Goal: Information Seeking & Learning: Compare options

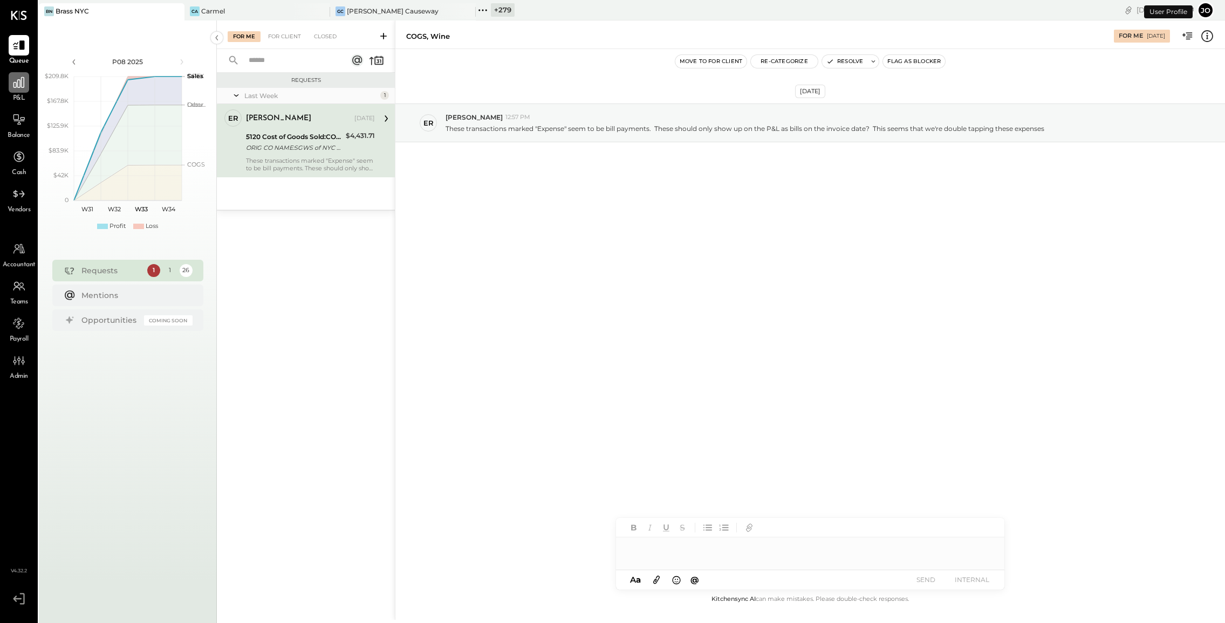
click at [24, 87] on icon at bounding box center [19, 82] width 14 height 14
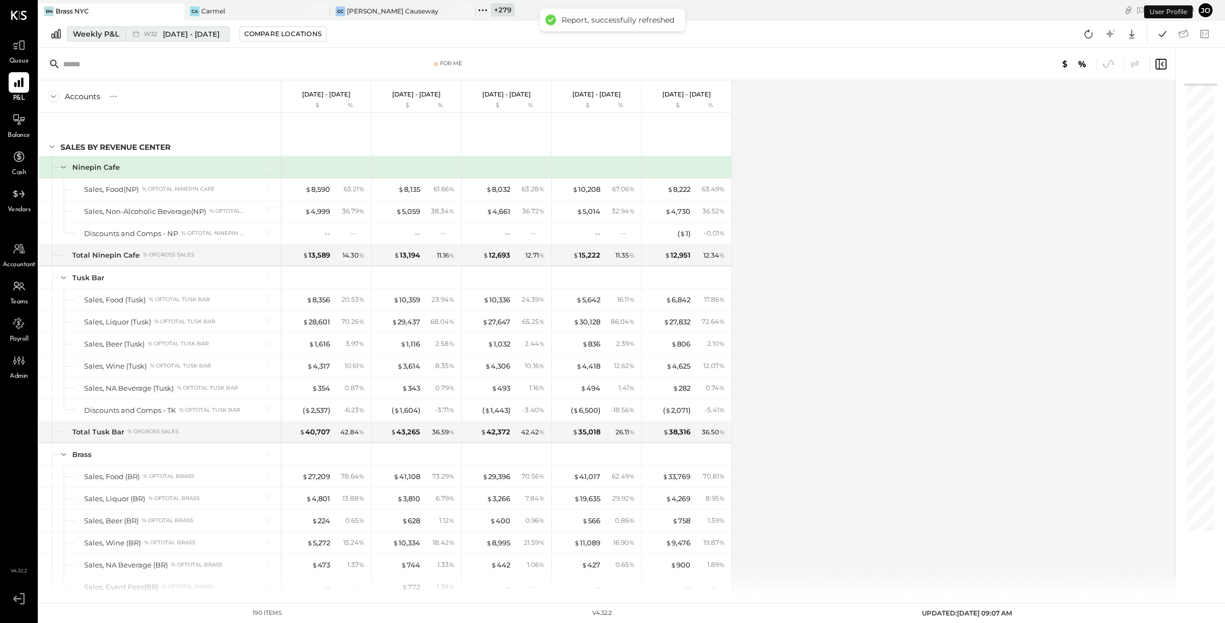
click at [200, 40] on div "W32 [DATE] - [DATE]" at bounding box center [175, 34] width 98 height 14
click at [176, 9] on icon at bounding box center [174, 11] width 13 height 13
click at [49, 10] on icon at bounding box center [50, 10] width 2 height 2
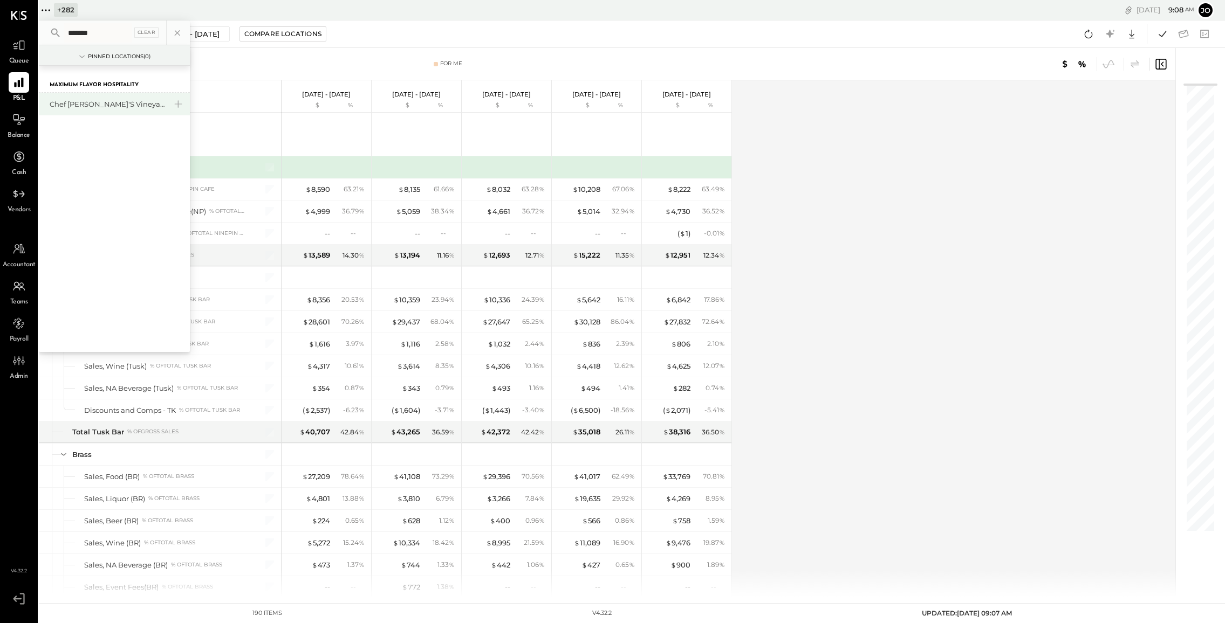
type input "*******"
click at [78, 100] on div "Chef [PERSON_NAME]'s Vineyard Restaurant" at bounding box center [108, 104] width 116 height 10
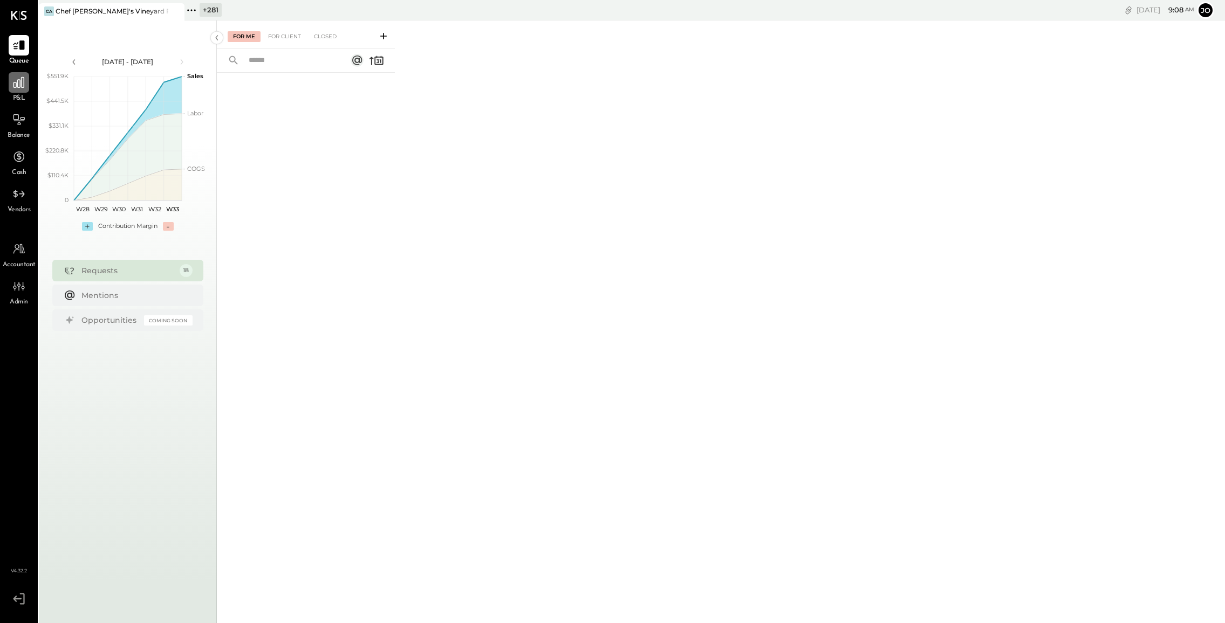
click at [11, 91] on div at bounding box center [19, 82] width 20 height 20
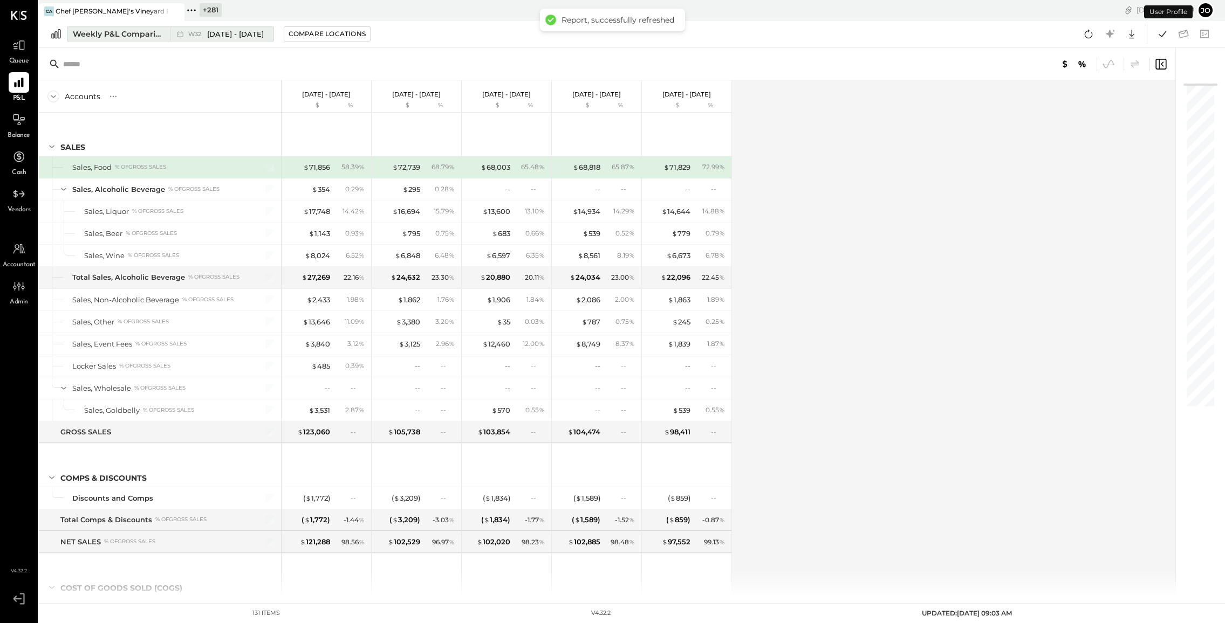
click at [125, 35] on div "Weekly P&L Comparison" at bounding box center [118, 34] width 91 height 11
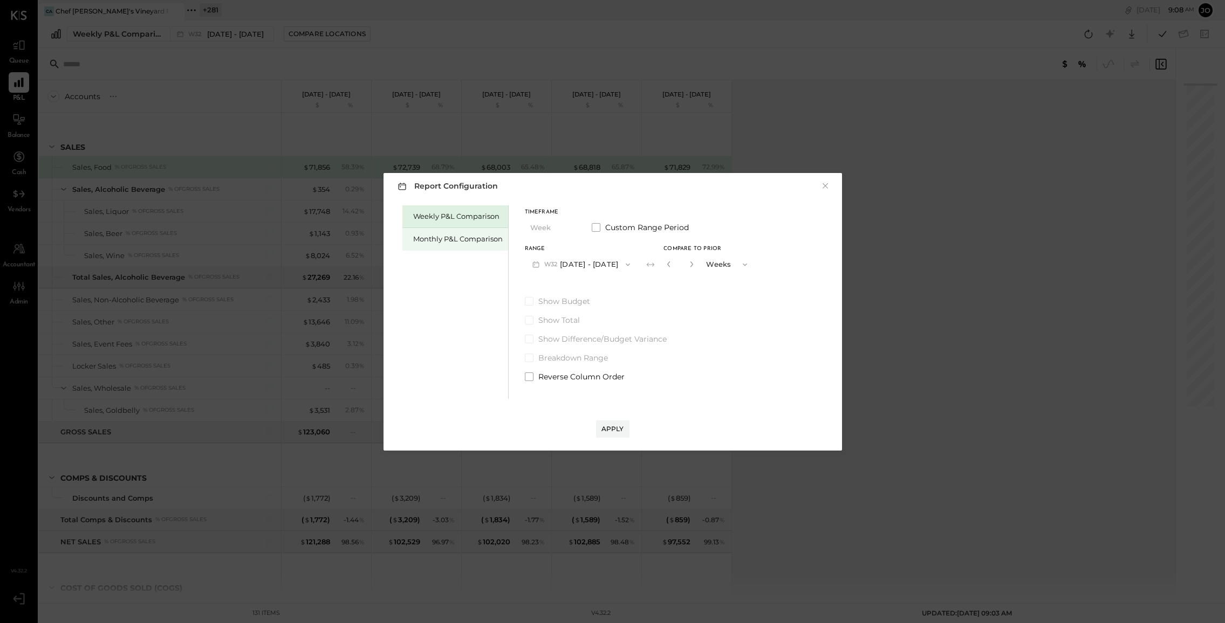
click at [438, 237] on div "Monthly P&L Comparison" at bounding box center [458, 239] width 90 height 10
click at [605, 261] on button "M08 [DATE] - [DATE]" at bounding box center [582, 265] width 114 height 20
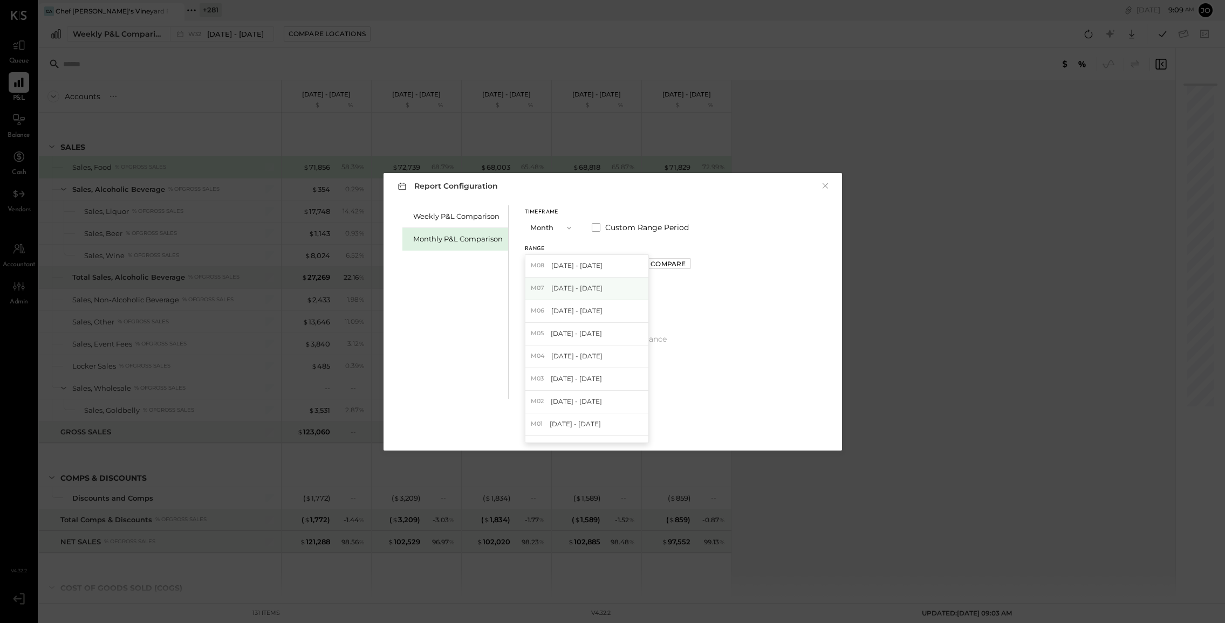
click at [587, 294] on div "M07 [DATE] - [DATE]" at bounding box center [586, 289] width 123 height 23
click at [658, 264] on div "Compare" at bounding box center [667, 263] width 35 height 9
click at [634, 225] on span "Custom Range Period" at bounding box center [647, 227] width 84 height 11
click at [607, 263] on icon at bounding box center [601, 264] width 11 height 11
click at [583, 263] on icon "button" at bounding box center [579, 264] width 9 height 9
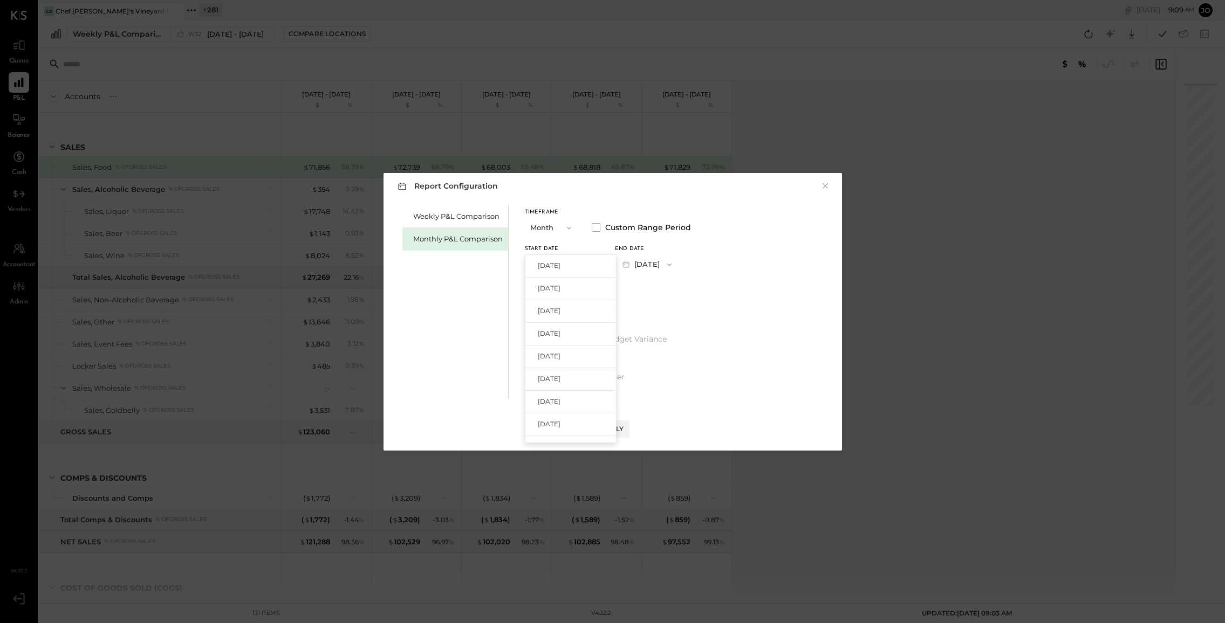
click at [628, 281] on div "Timeframe Month Custom Range Period Start Date [DATE] [DATE] [DATE] [DATE] [DAT…" at bounding box center [608, 293] width 166 height 177
click at [601, 232] on label "Custom Range Period" at bounding box center [641, 227] width 99 height 11
click at [628, 418] on div "Apply" at bounding box center [612, 418] width 437 height 39
click at [619, 427] on div "Apply" at bounding box center [612, 428] width 23 height 9
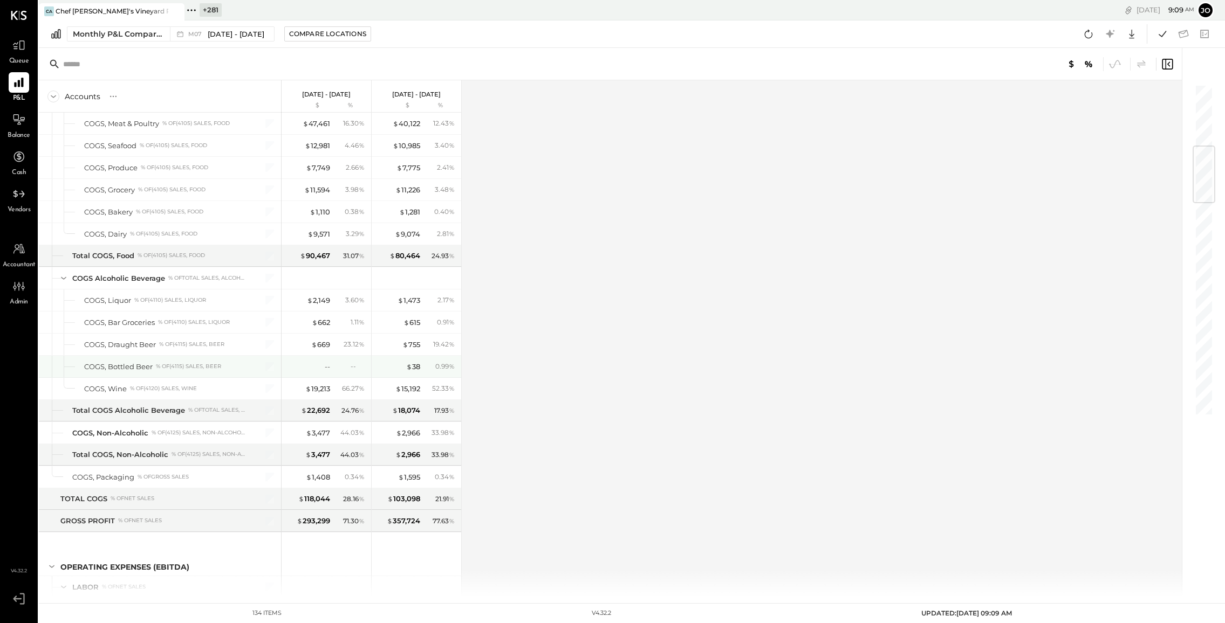
scroll to position [527, 0]
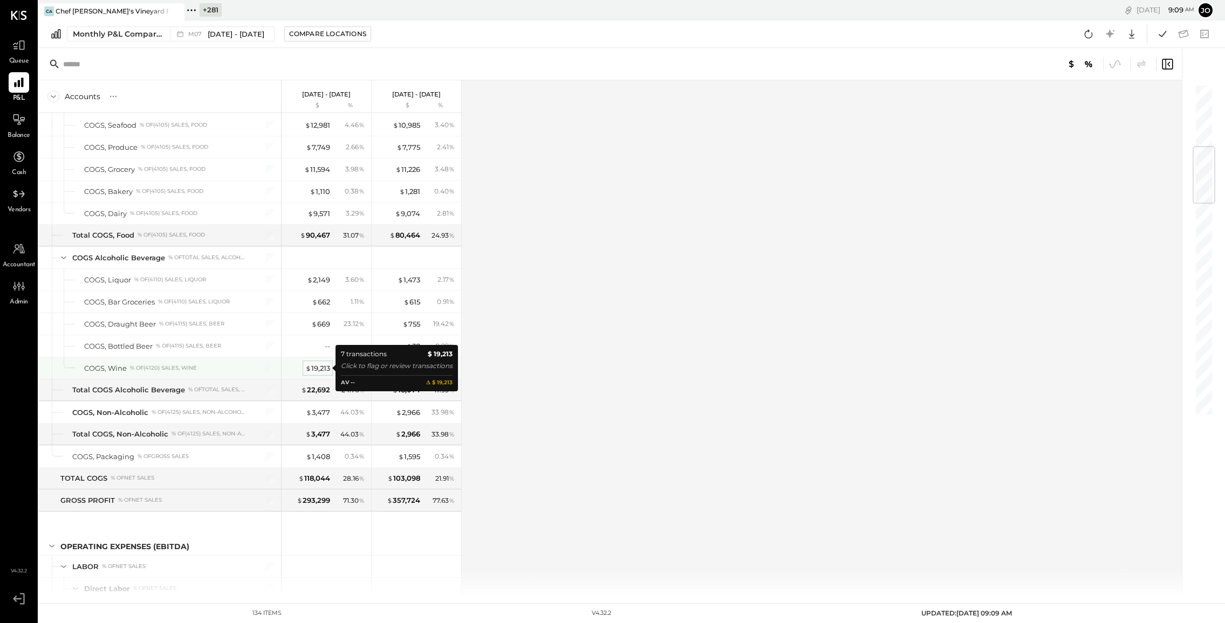
click at [326, 366] on div "$ 19,213" at bounding box center [317, 368] width 25 height 10
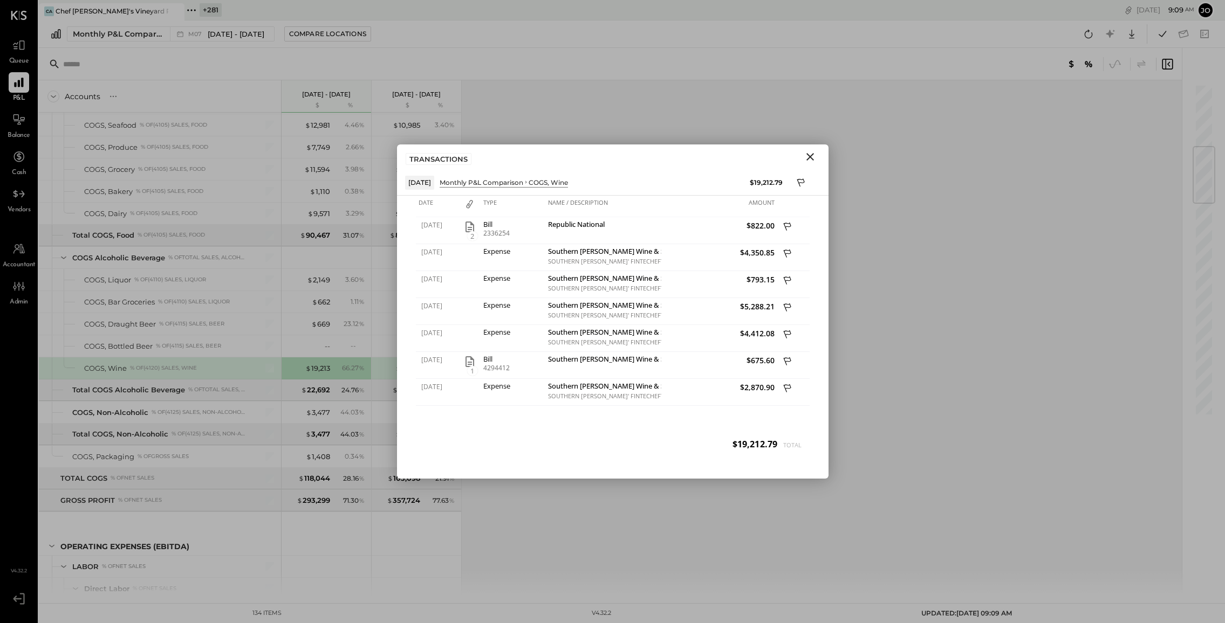
click at [811, 167] on div "TRANSACTIONS" at bounding box center [612, 157] width 431 height 25
click at [808, 160] on icon "Close" at bounding box center [810, 156] width 13 height 13
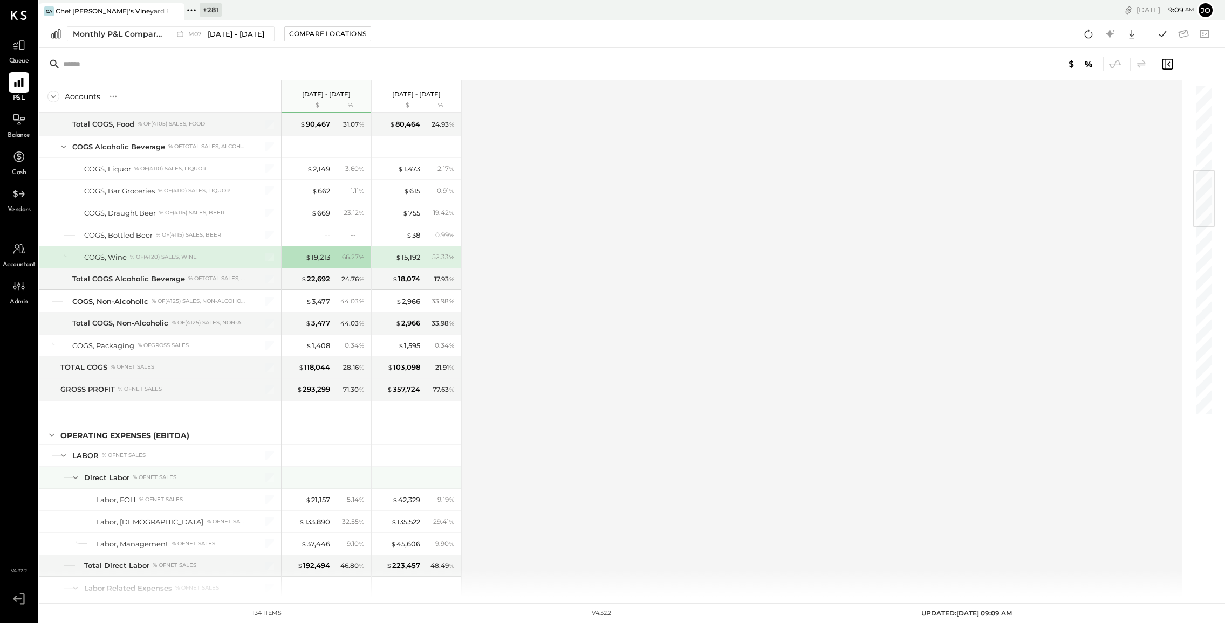
scroll to position [733, 0]
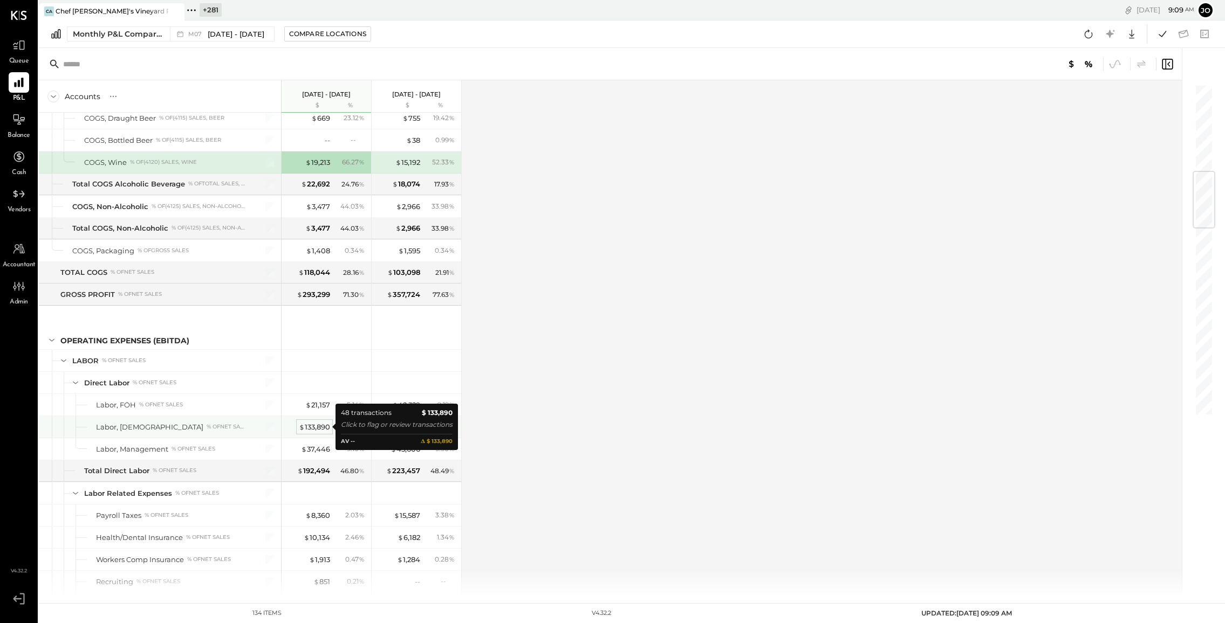
click at [315, 425] on div "$ 133,890" at bounding box center [314, 427] width 31 height 10
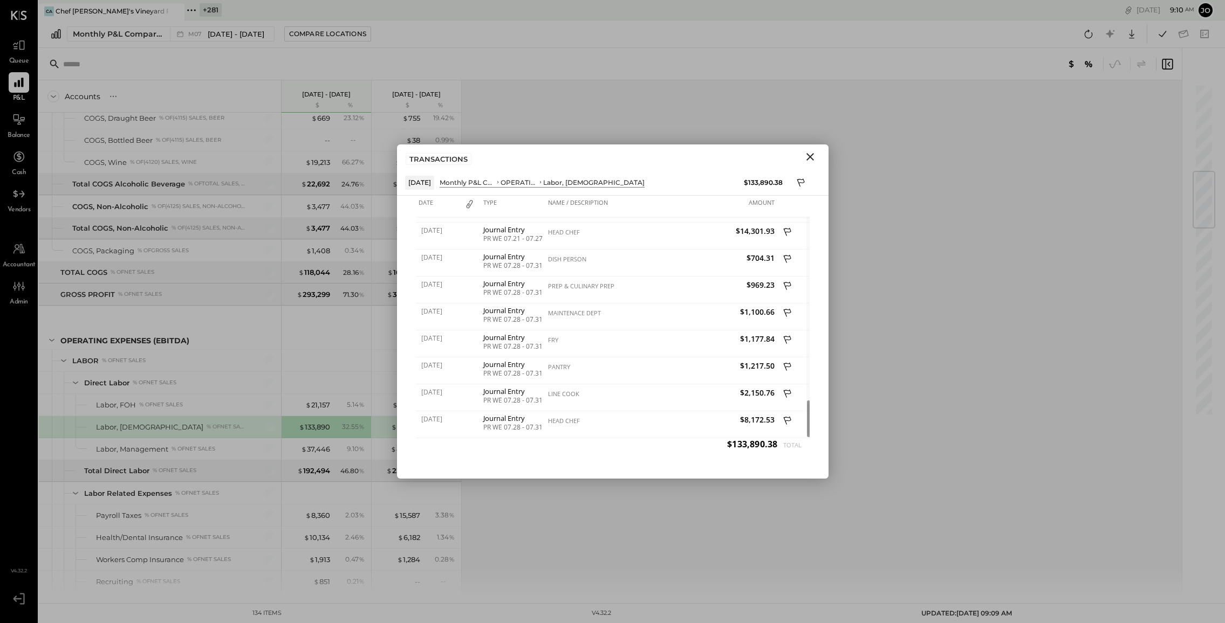
click at [810, 157] on icon "Close" at bounding box center [810, 157] width 8 height 8
